Goal: Navigation & Orientation: Find specific page/section

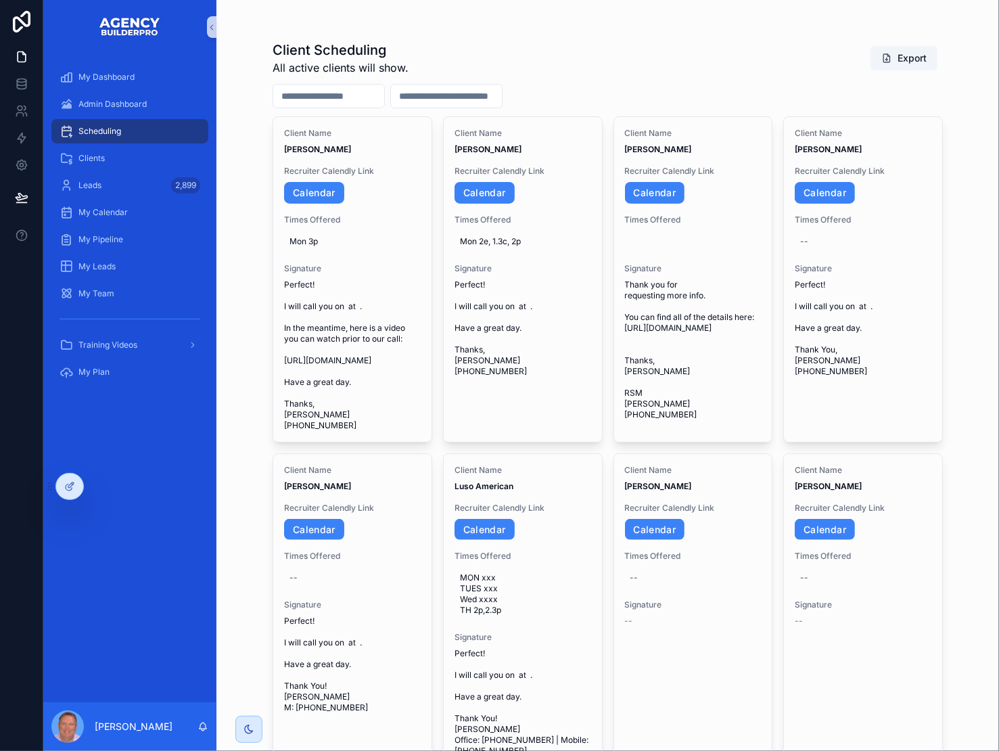
scroll to position [124, 0]
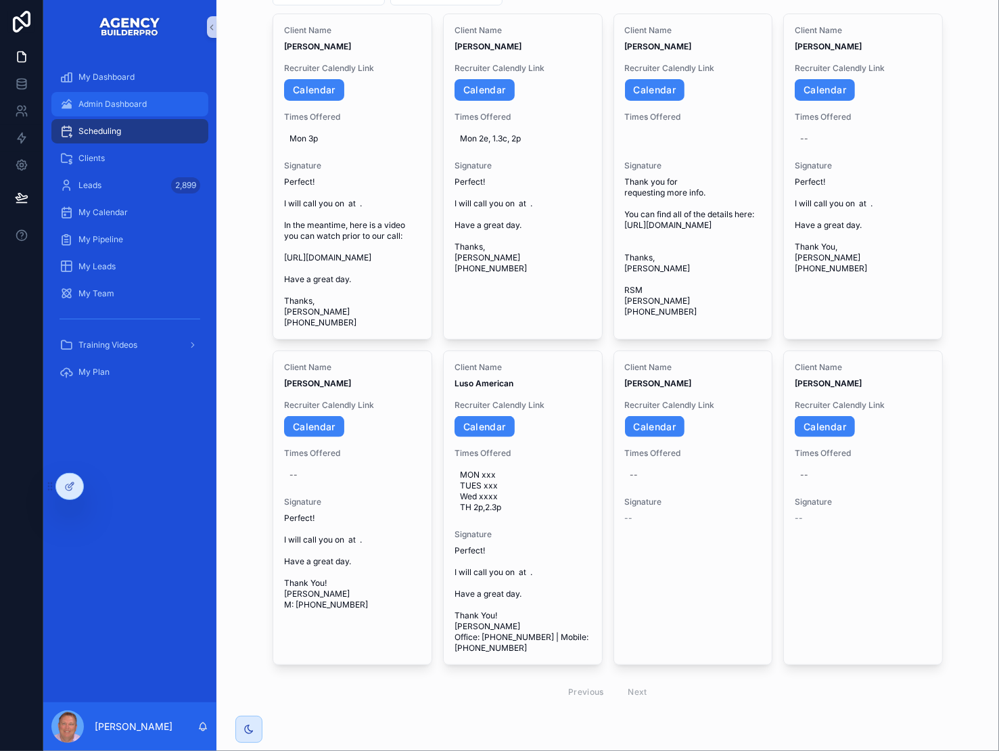
click at [136, 110] on span "Admin Dashboard" at bounding box center [112, 104] width 68 height 11
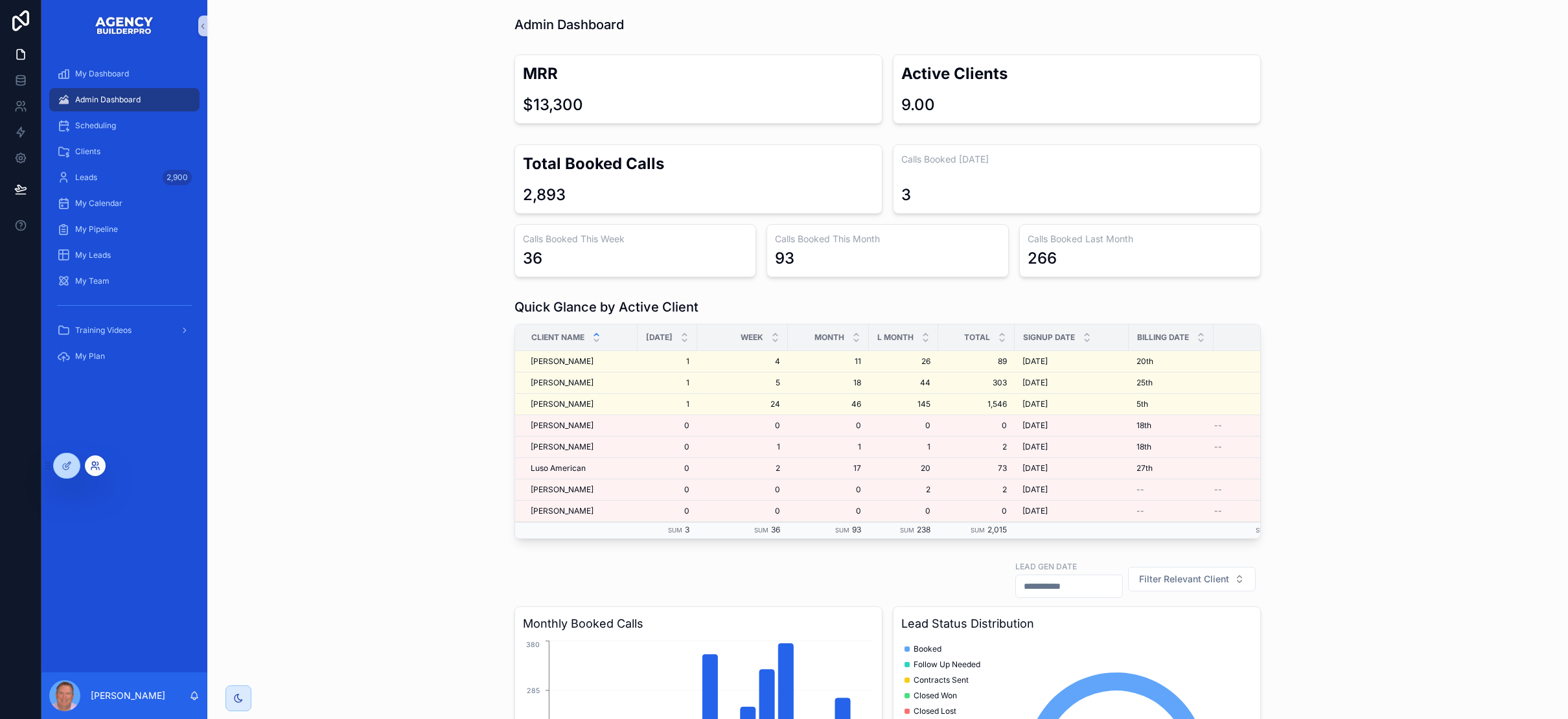
click at [101, 464] on icon at bounding box center [95, 465] width 11 height 11
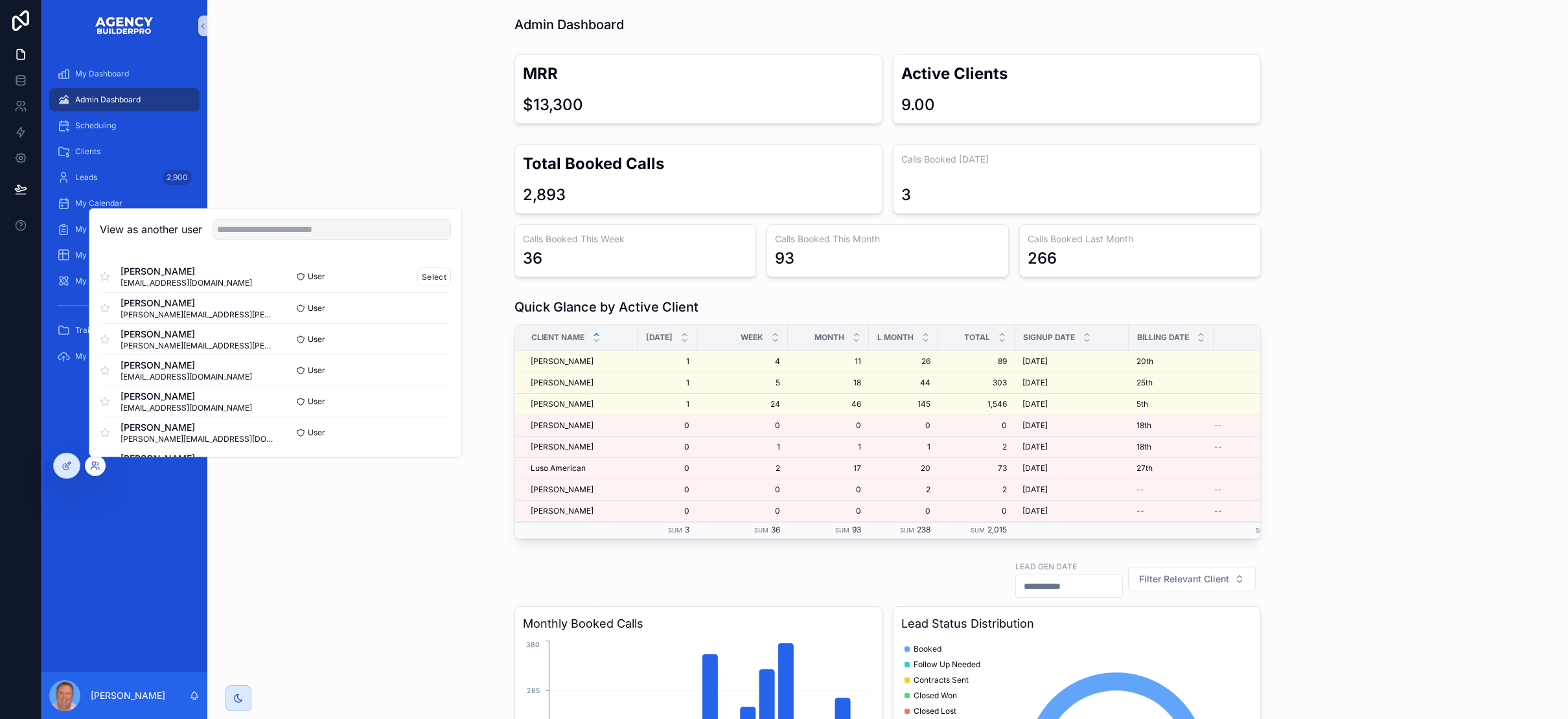
click at [176, 265] on span "[PERSON_NAME]" at bounding box center [186, 272] width 131 height 13
click at [451, 267] on button "Select" at bounding box center [434, 277] width 34 height 19
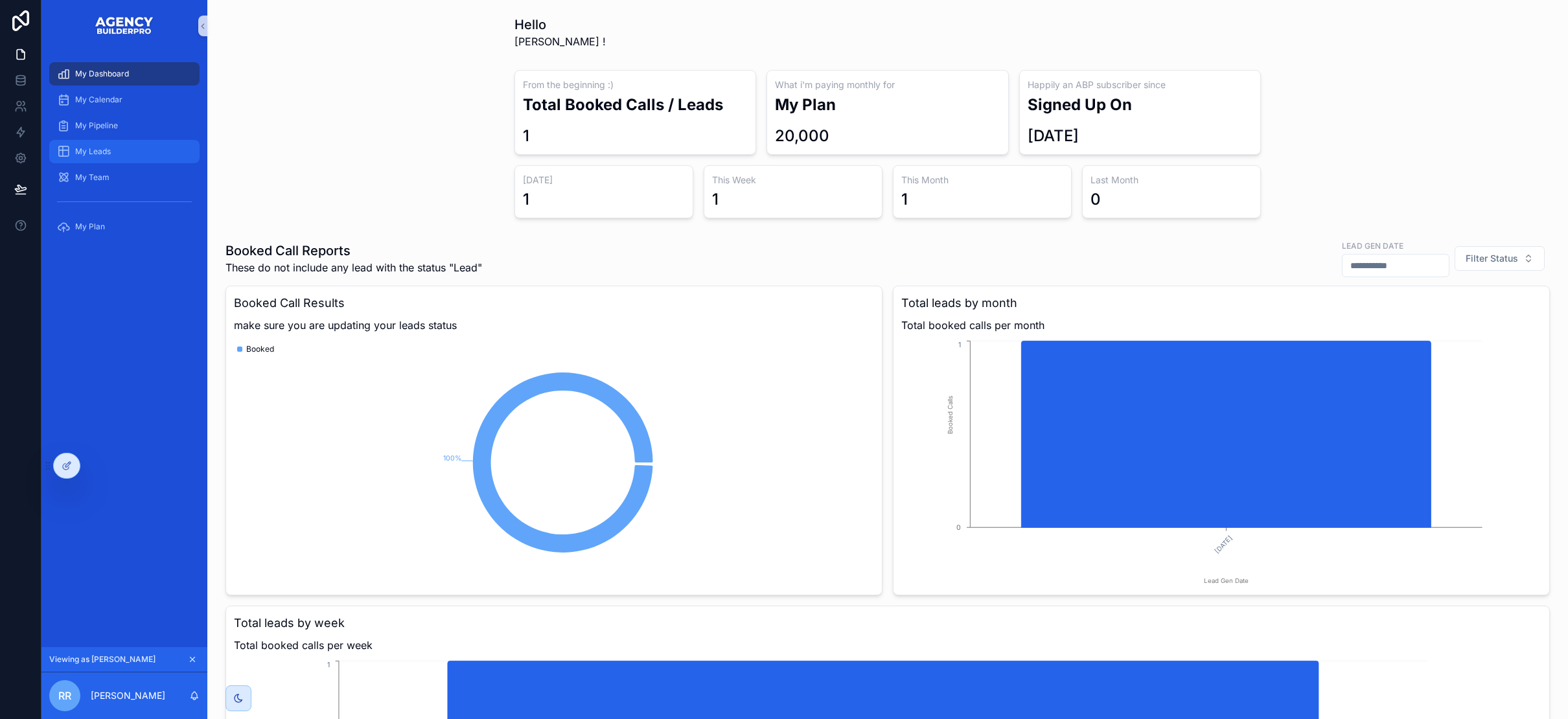
click at [98, 157] on span "My Leads" at bounding box center [92, 151] width 35 height 11
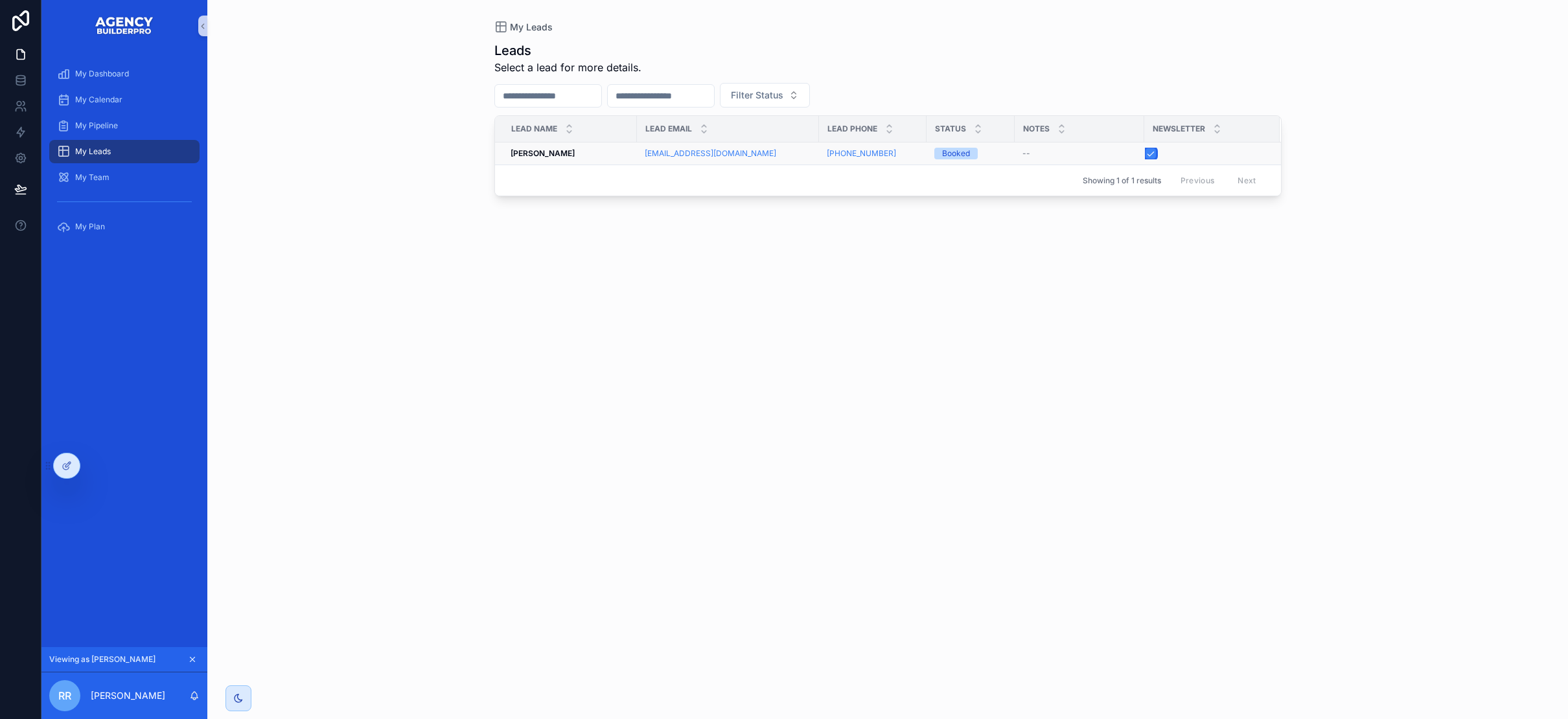
click at [1156, 159] on button "scrollable content" at bounding box center [1150, 153] width 11 height 11
click at [113, 131] on span "My Pipeline" at bounding box center [96, 125] width 43 height 11
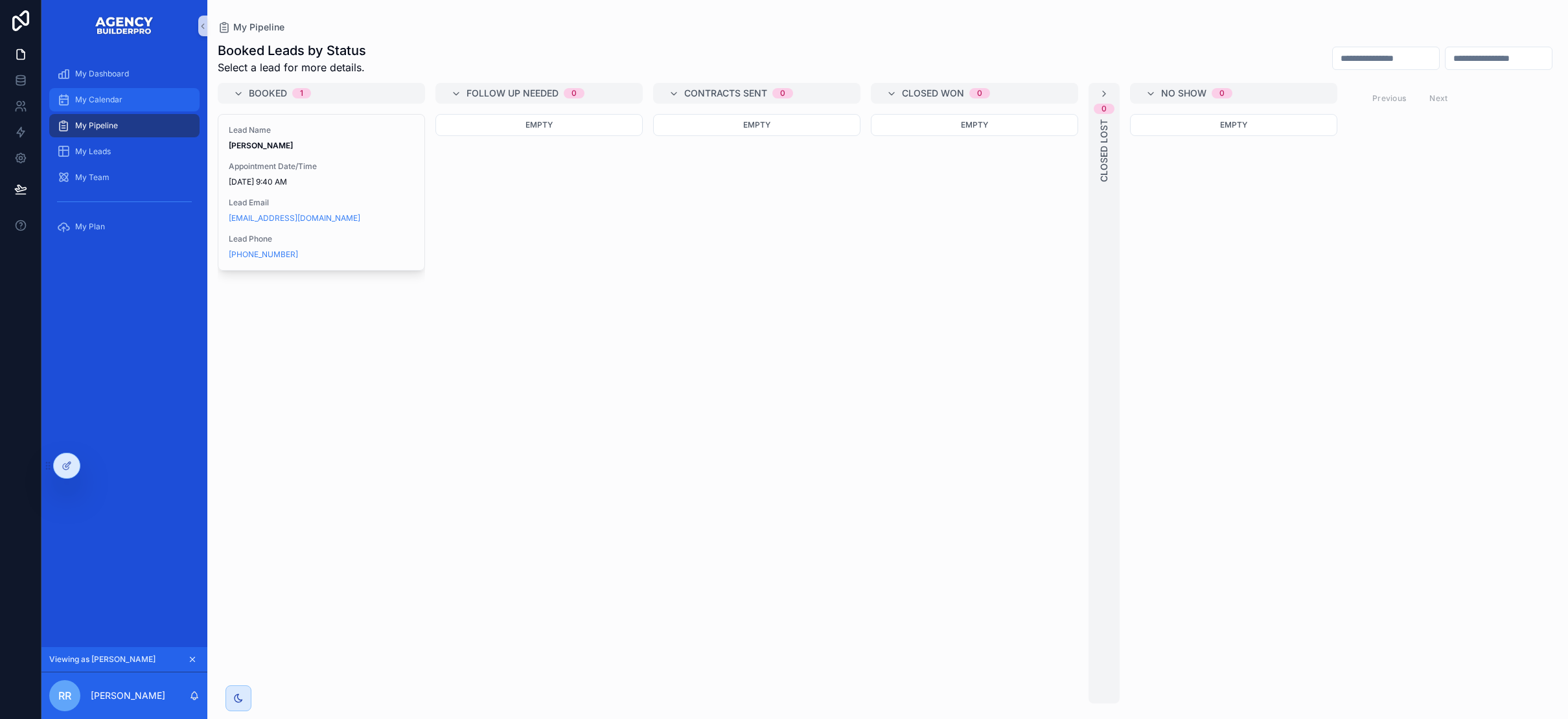
click at [123, 105] on span "My Calendar" at bounding box center [98, 100] width 47 height 11
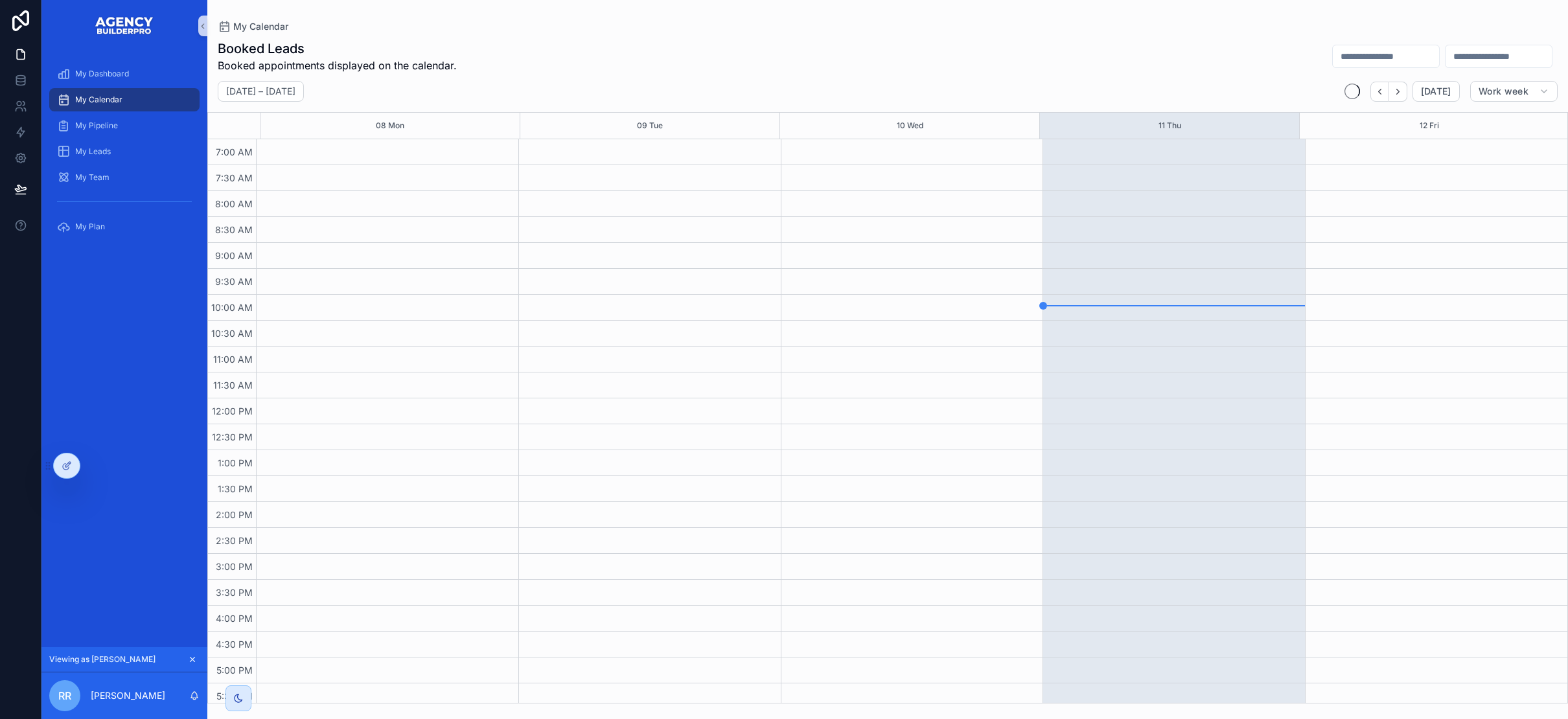
scroll to position [129, 0]
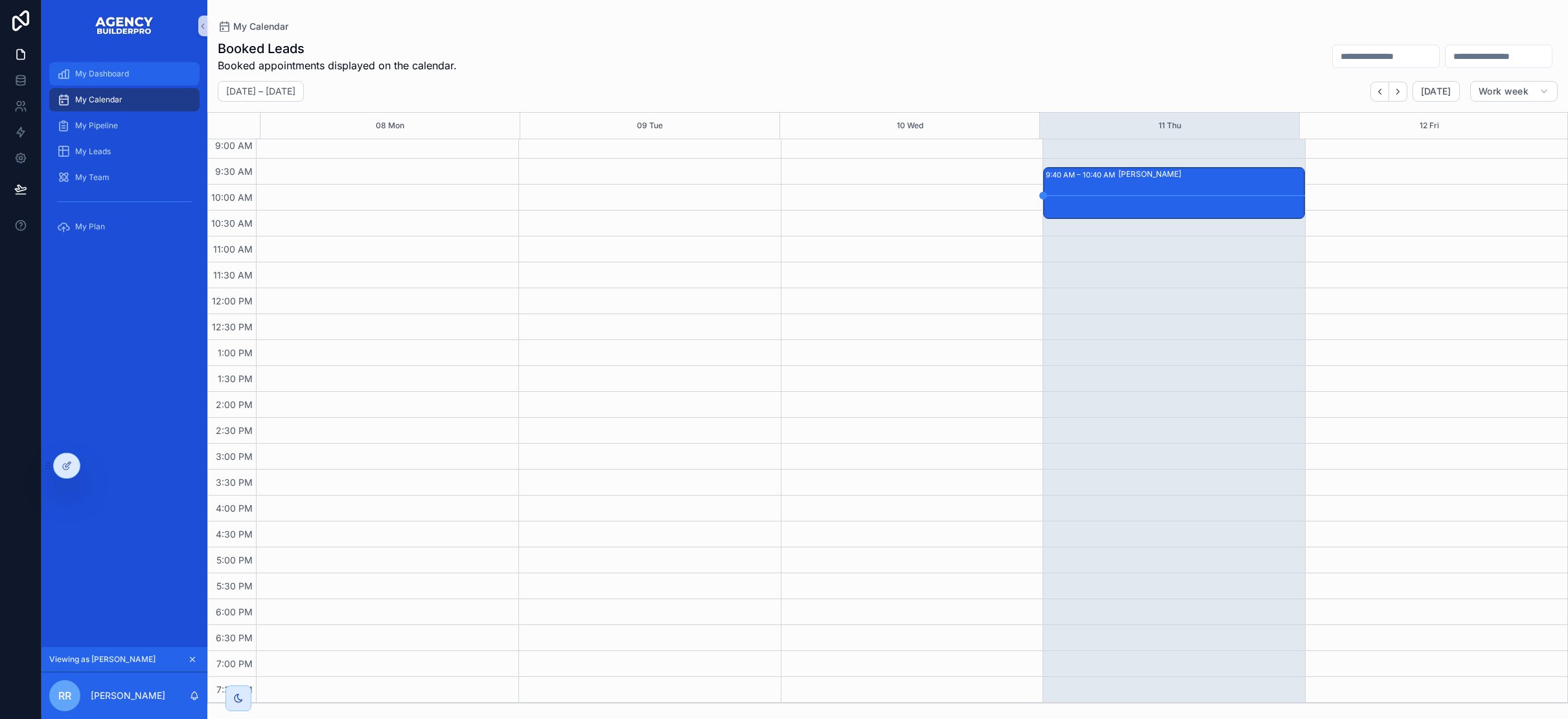
click at [129, 79] on span "My Dashboard" at bounding box center [102, 74] width 54 height 11
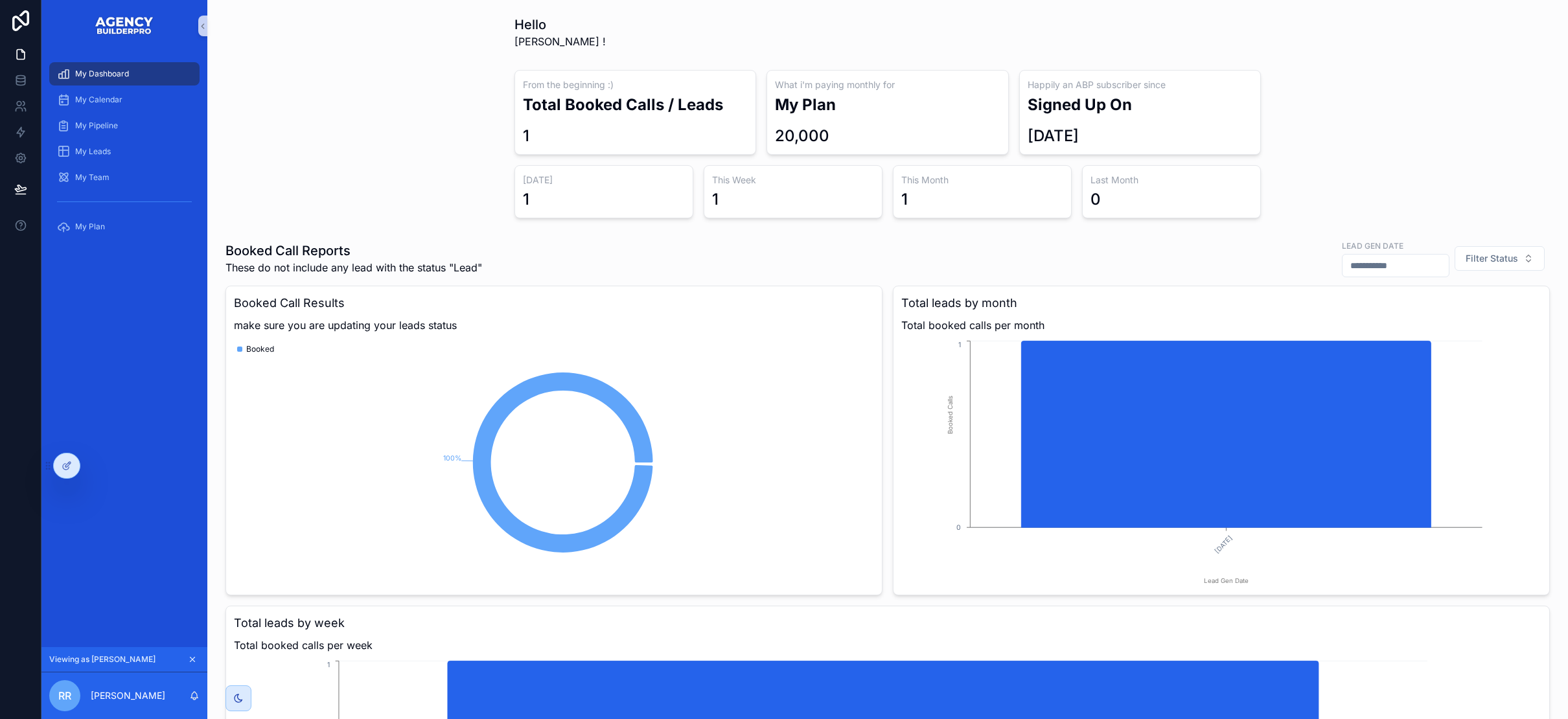
click at [197, 655] on icon "scrollable content" at bounding box center [192, 659] width 9 height 9
